Goal: Information Seeking & Learning: Learn about a topic

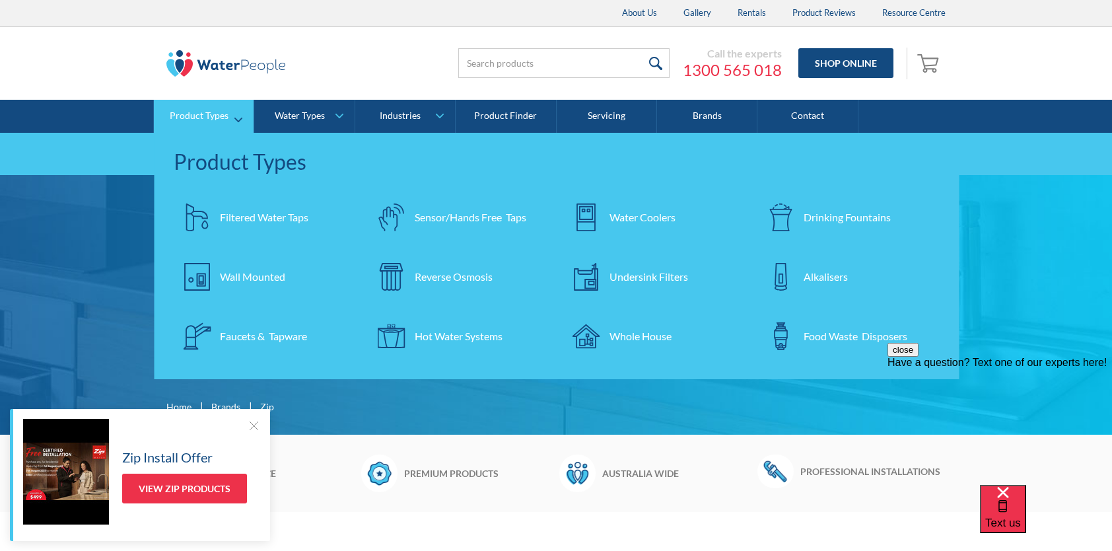
click at [256, 216] on div "Filtered Water Taps" at bounding box center [264, 217] width 88 height 16
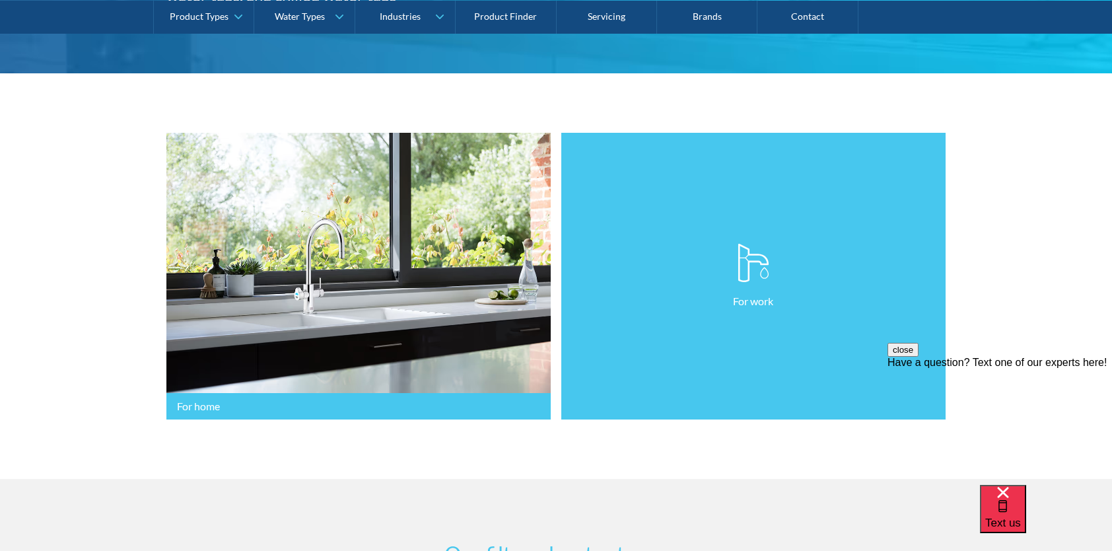
click at [732, 353] on link "For work" at bounding box center [753, 276] width 384 height 287
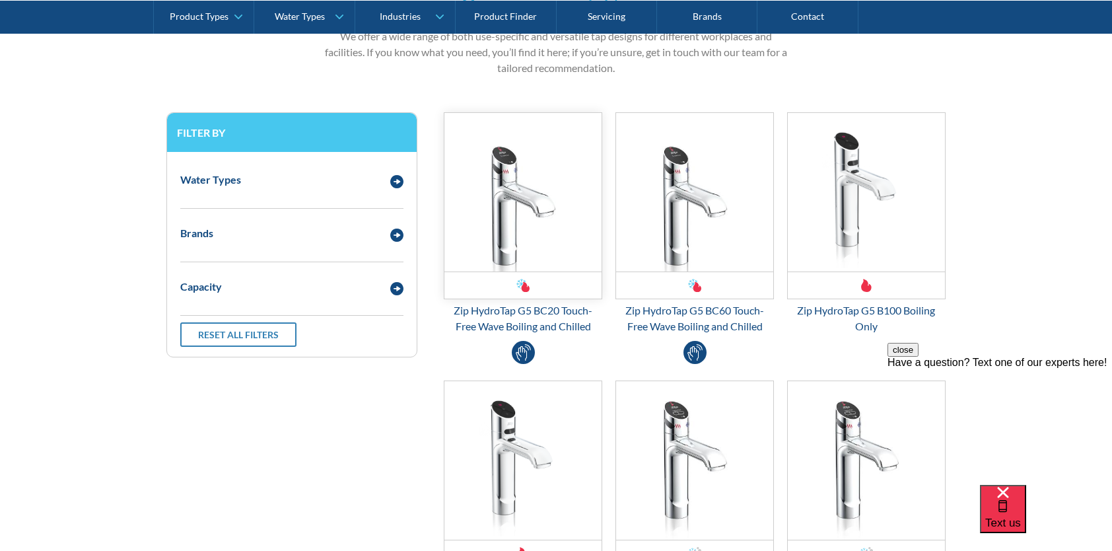
scroll to position [660, 0]
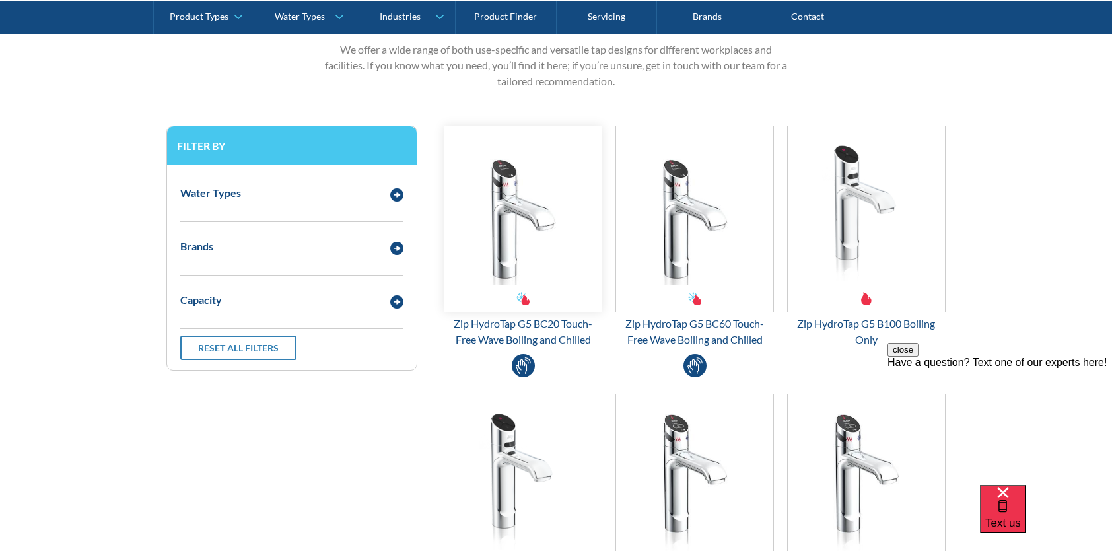
click at [544, 251] on img "Email Form 3" at bounding box center [522, 205] width 157 height 158
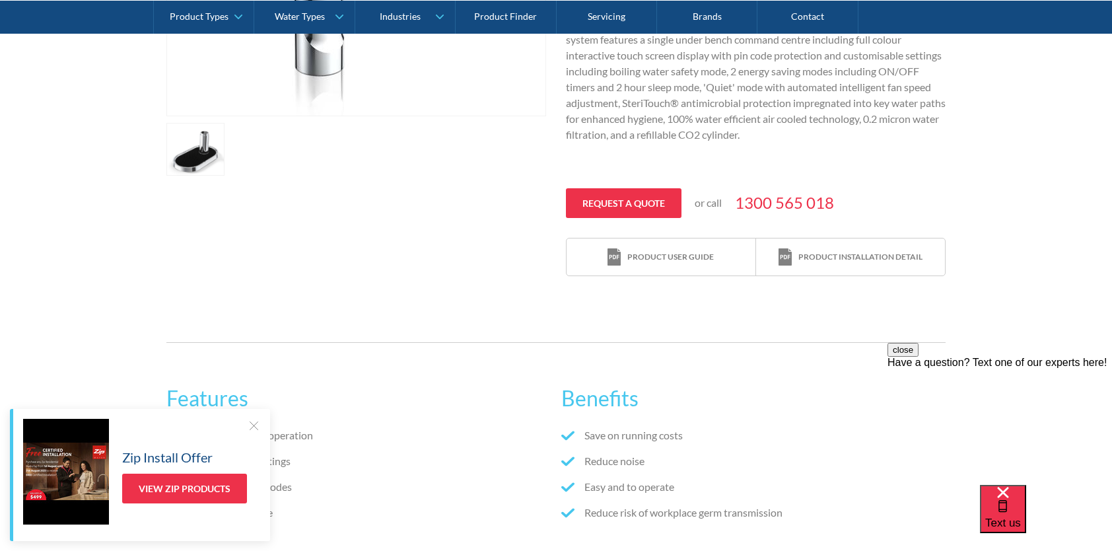
scroll to position [528, 0]
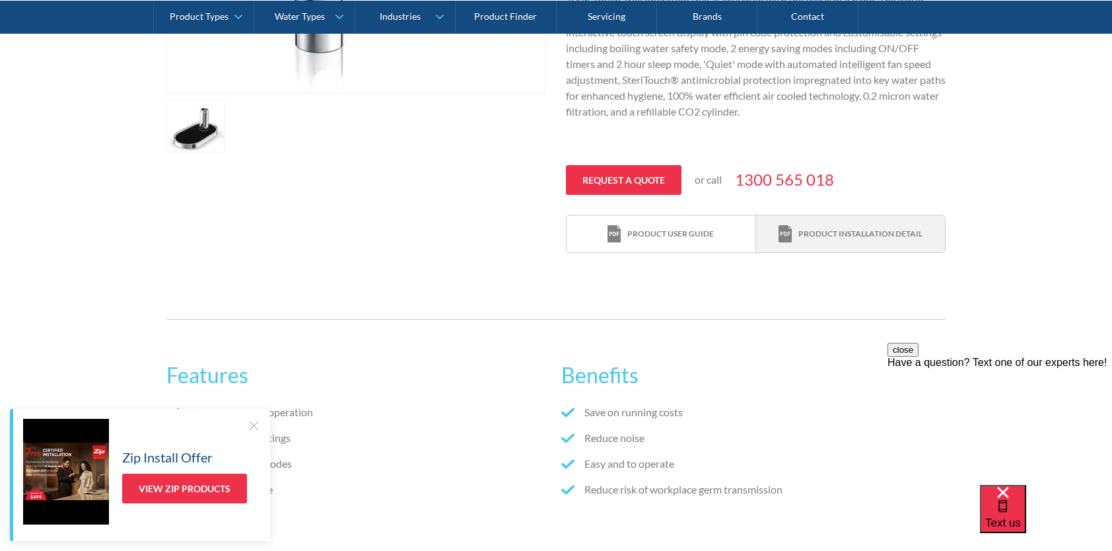
click at [886, 237] on div "Product installation detail" at bounding box center [860, 234] width 124 height 12
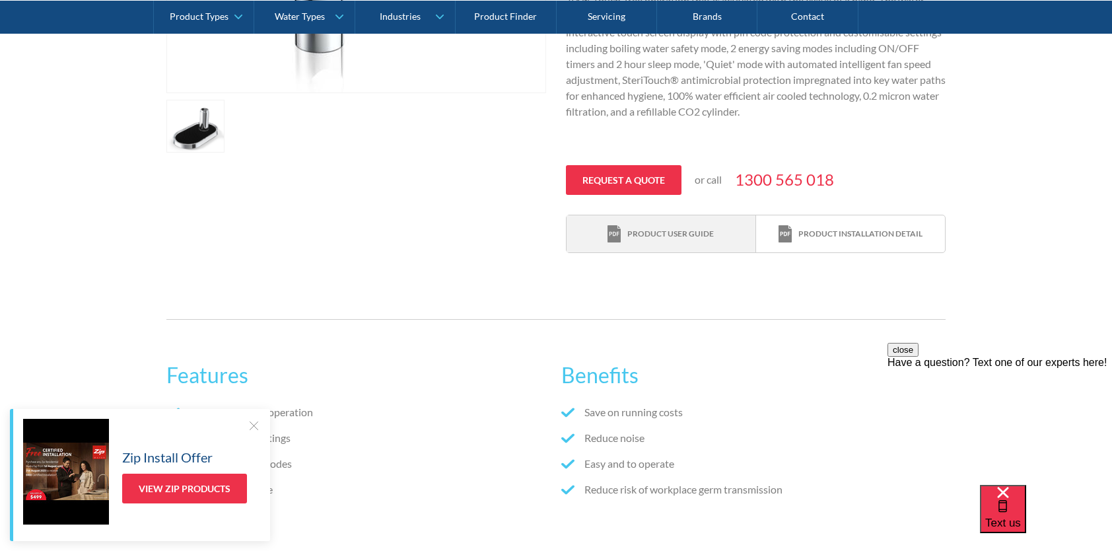
click at [663, 228] on div "Product user guide" at bounding box center [670, 234] width 87 height 12
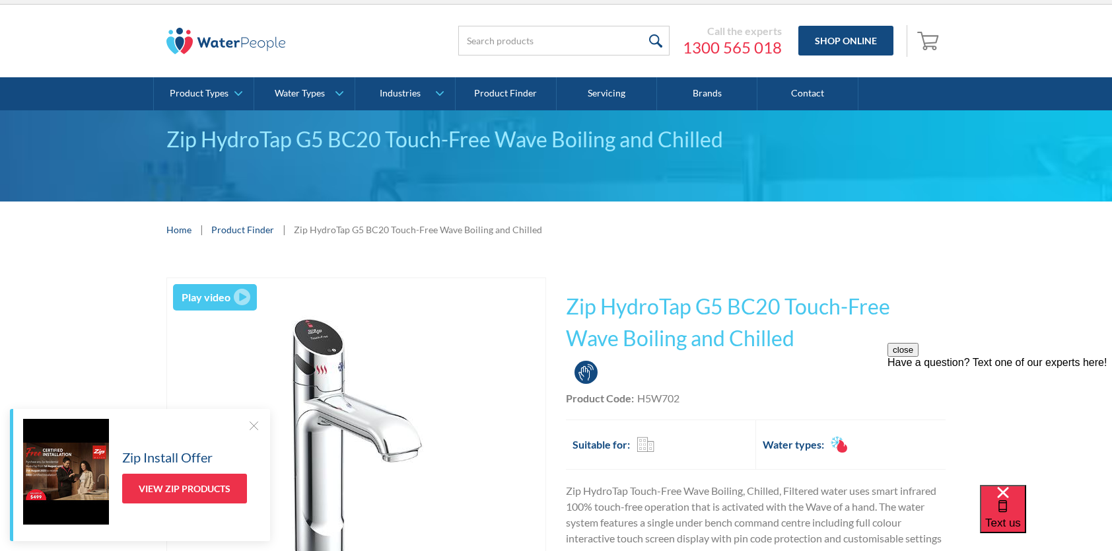
scroll to position [0, 0]
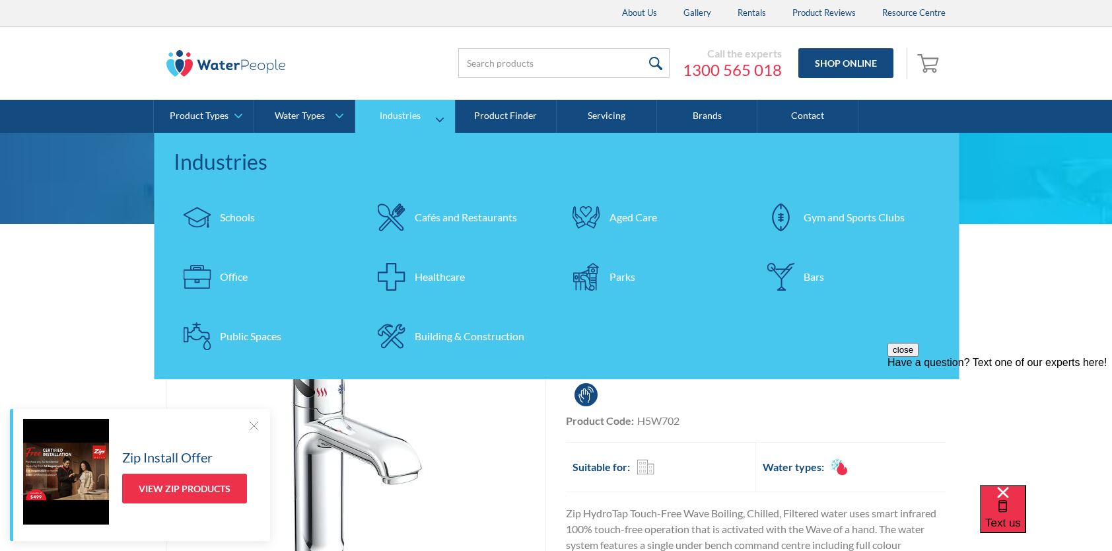
click at [232, 282] on div "Office" at bounding box center [234, 277] width 28 height 16
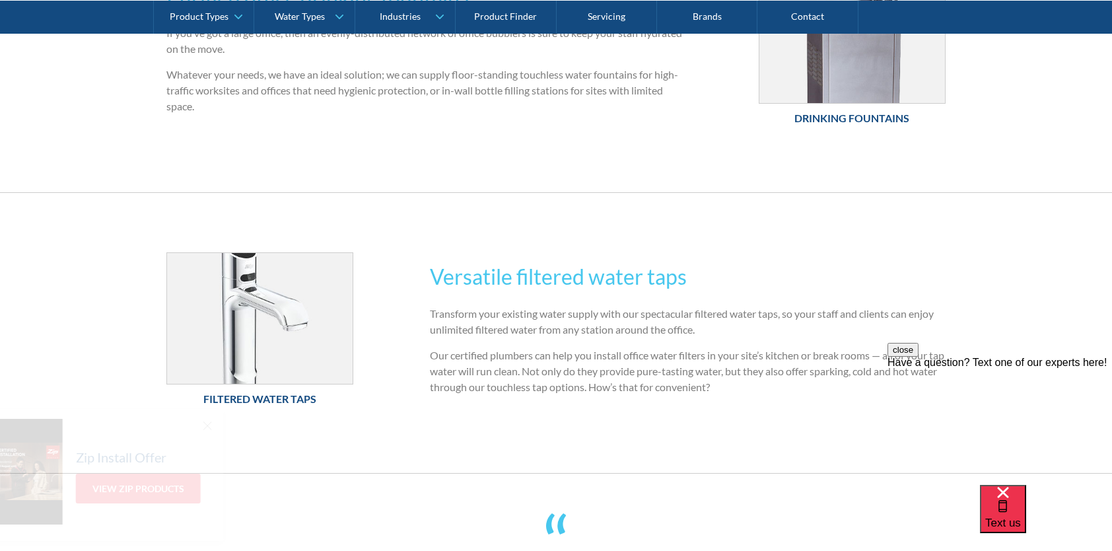
scroll to position [859, 0]
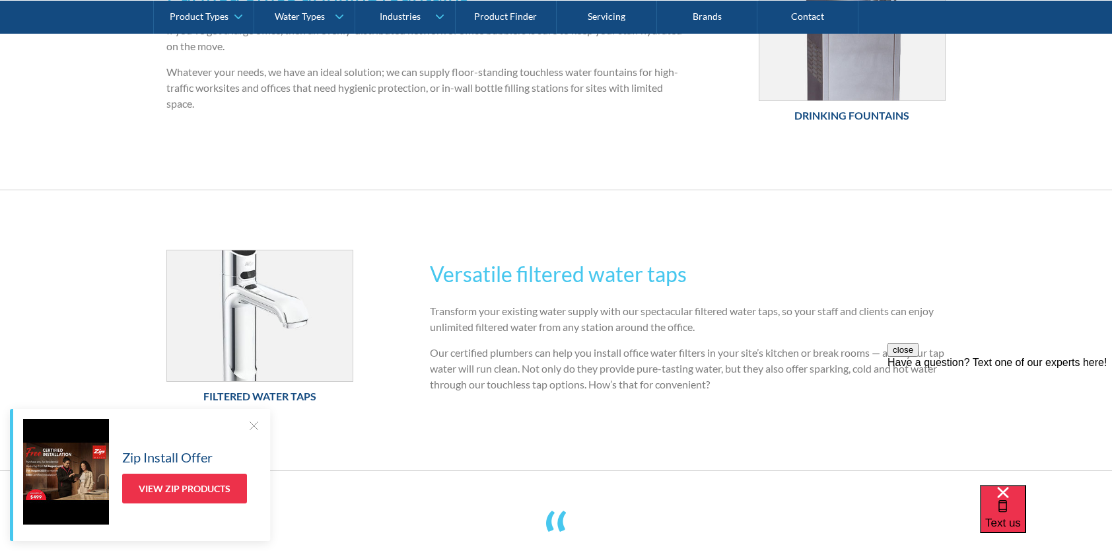
click at [526, 279] on h2 "Versatile filtered water taps" at bounding box center [688, 274] width 516 height 32
click at [300, 306] on img at bounding box center [260, 315] width 186 height 131
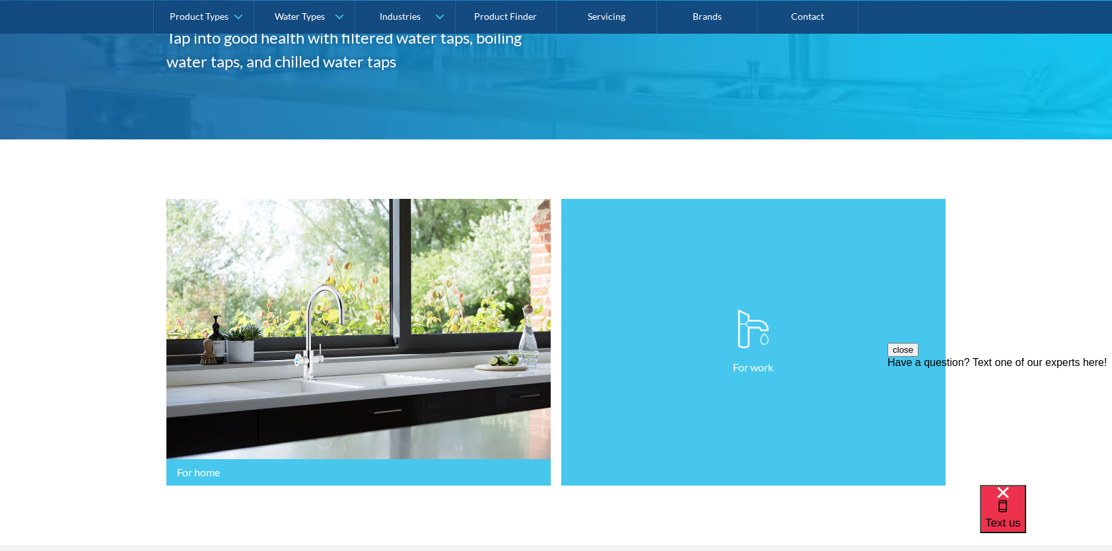
click at [756, 369] on p "For work" at bounding box center [753, 367] width 40 height 16
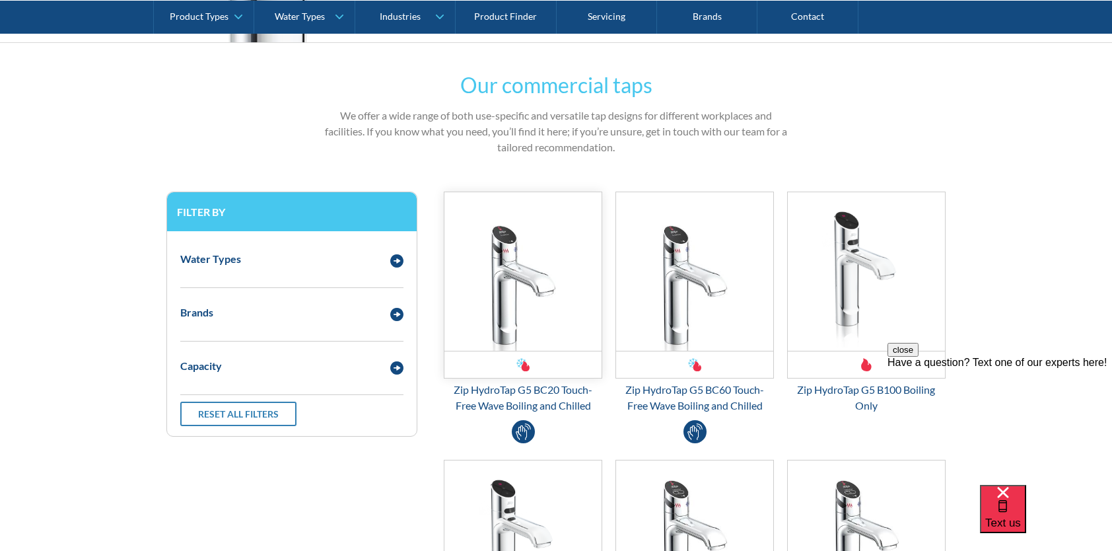
click at [584, 310] on img "Email Form 3" at bounding box center [522, 271] width 157 height 158
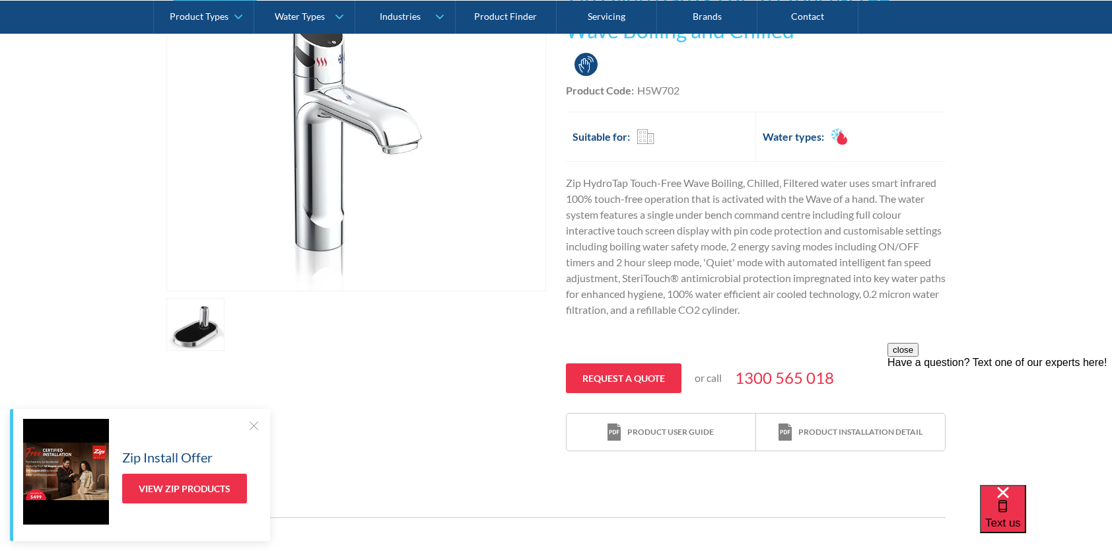
click at [252, 424] on div at bounding box center [253, 425] width 13 height 13
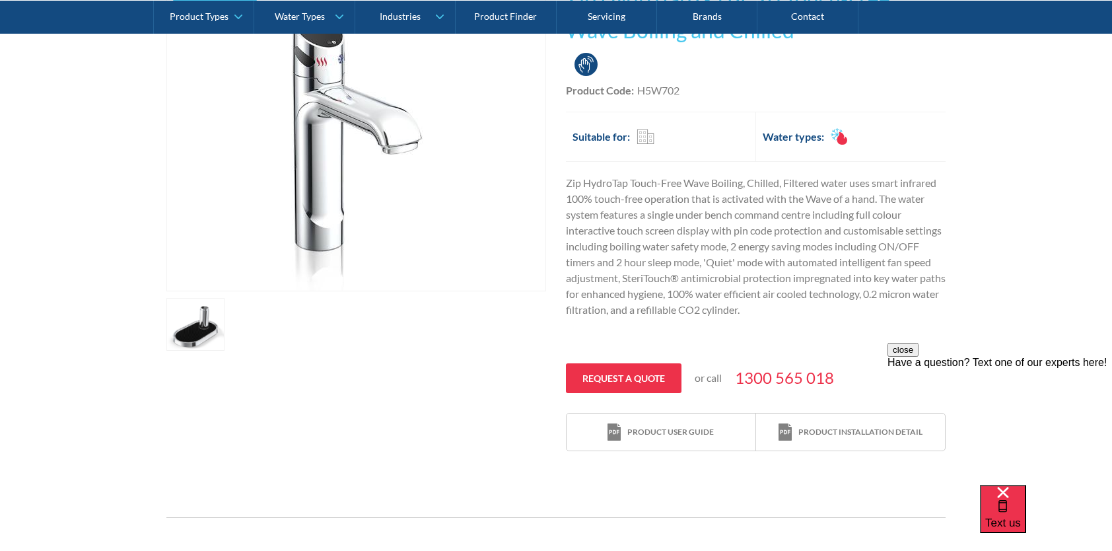
scroll to position [66, 0]
